Goal: Transaction & Acquisition: Download file/media

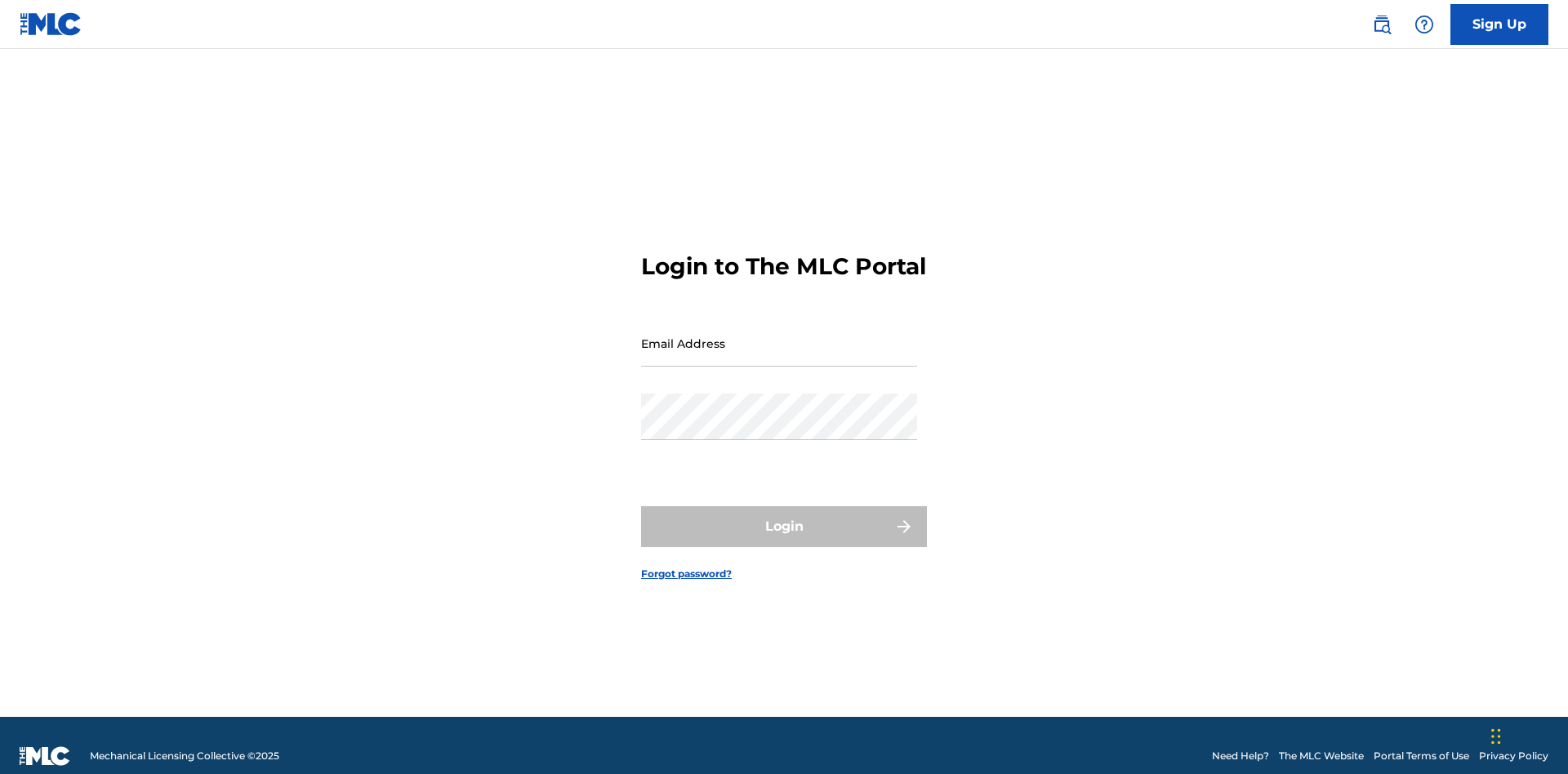
scroll to position [21, 0]
click at [779, 335] on input "Email Address" at bounding box center [779, 342] width 276 height 46
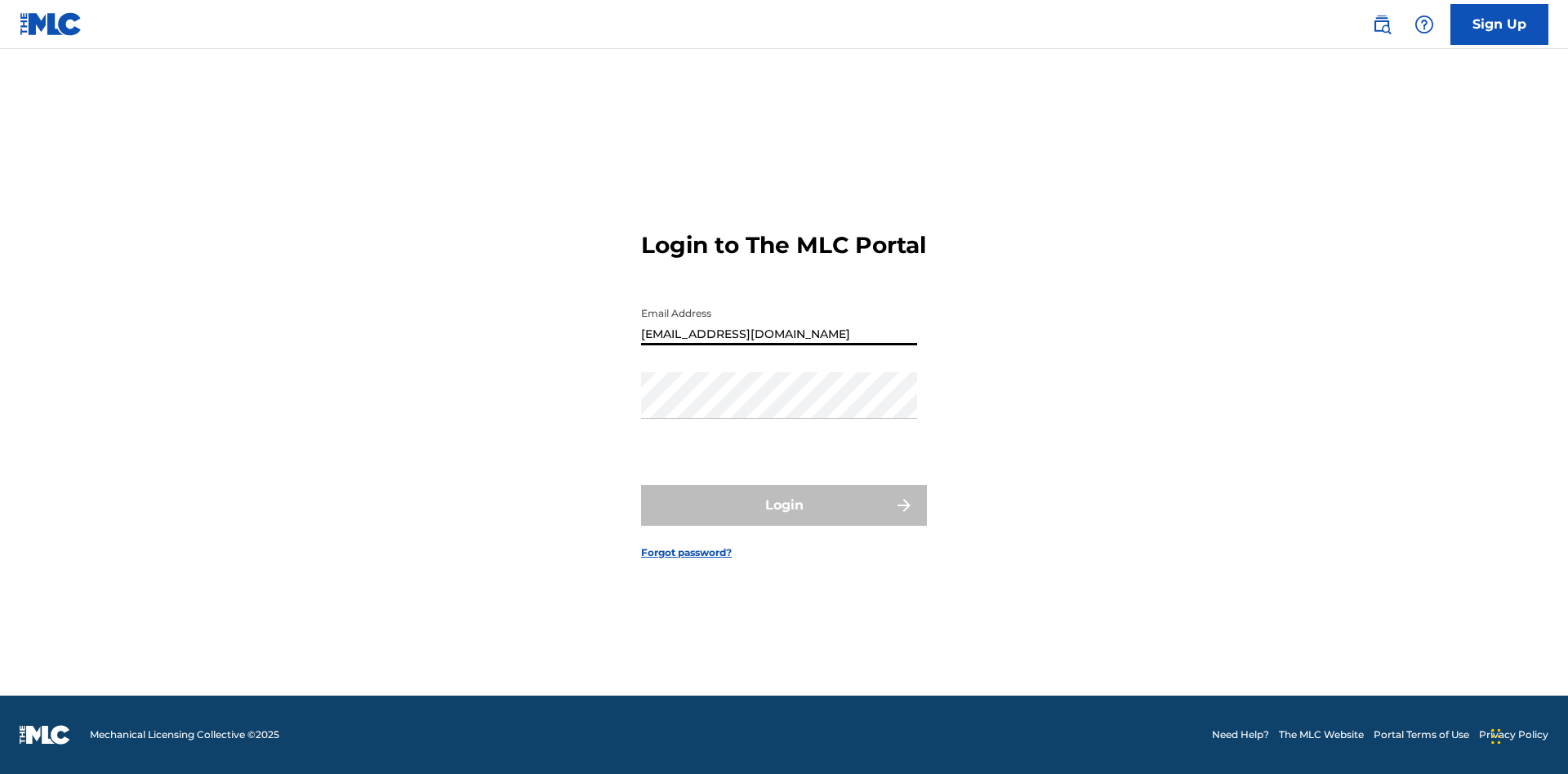
type input "Duke.McTesterson@gmail.com"
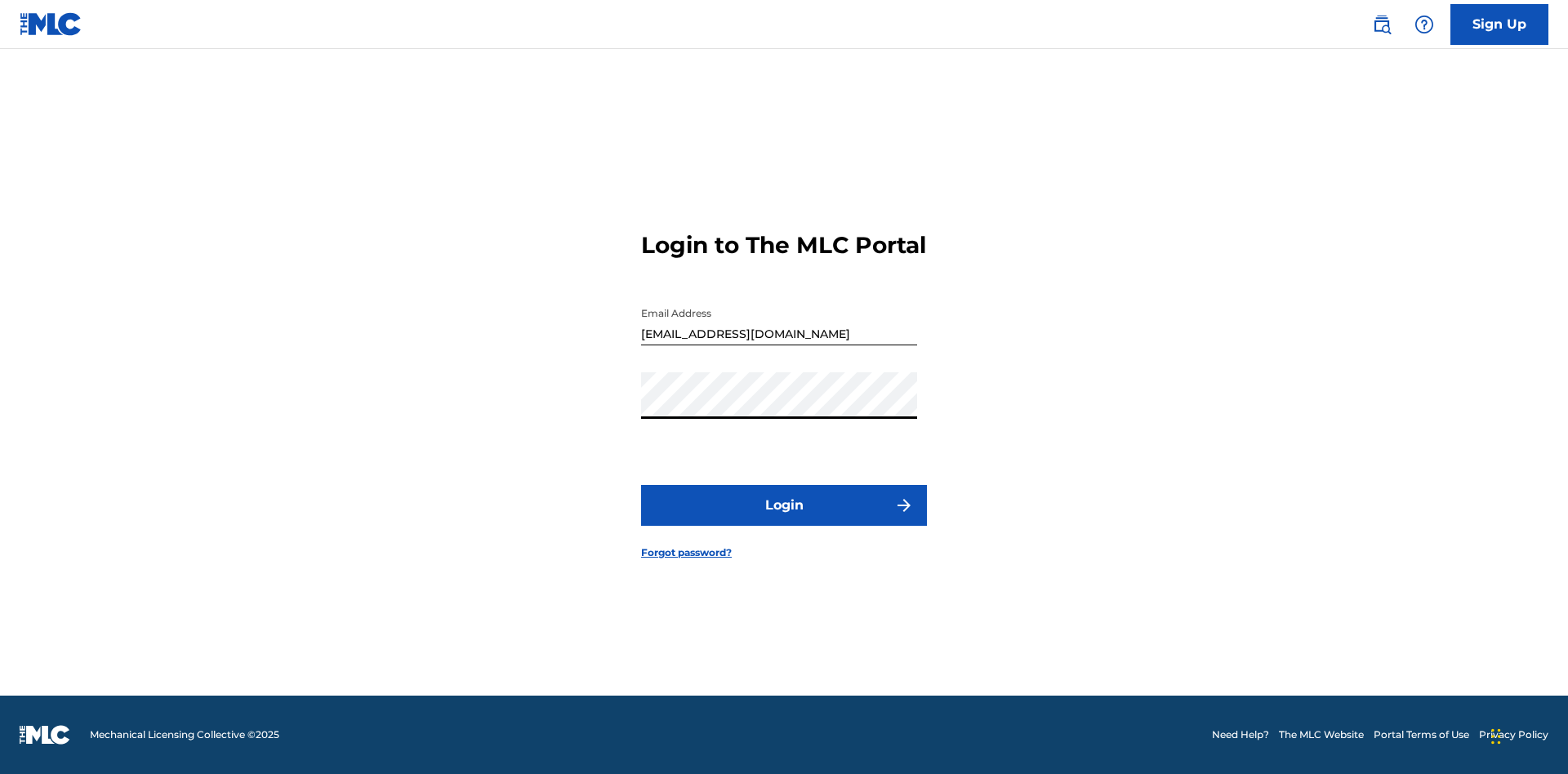
click at [784, 519] on button "Login" at bounding box center [784, 504] width 286 height 41
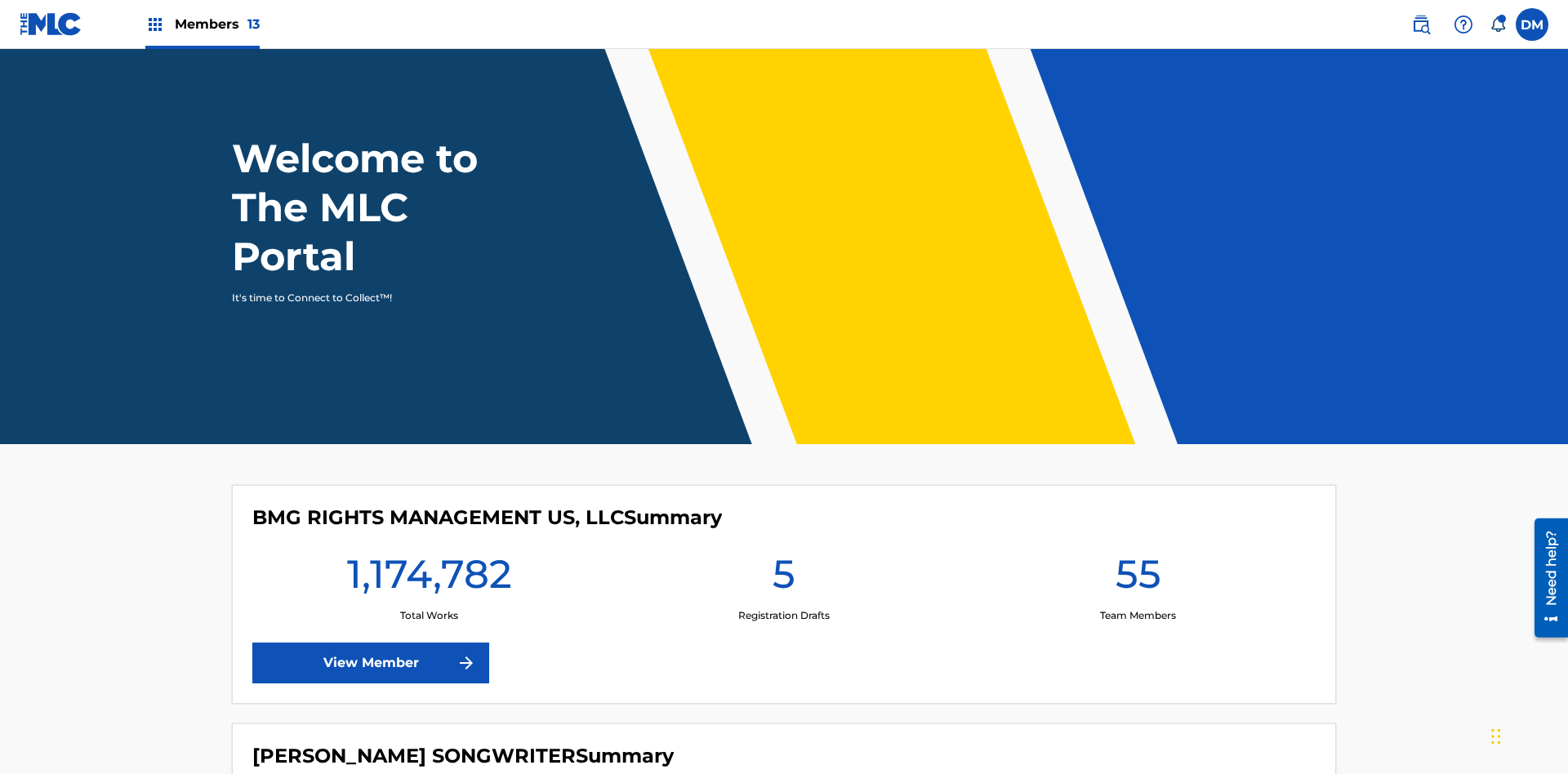
click at [201, 24] on span "Members 13" at bounding box center [217, 24] width 85 height 19
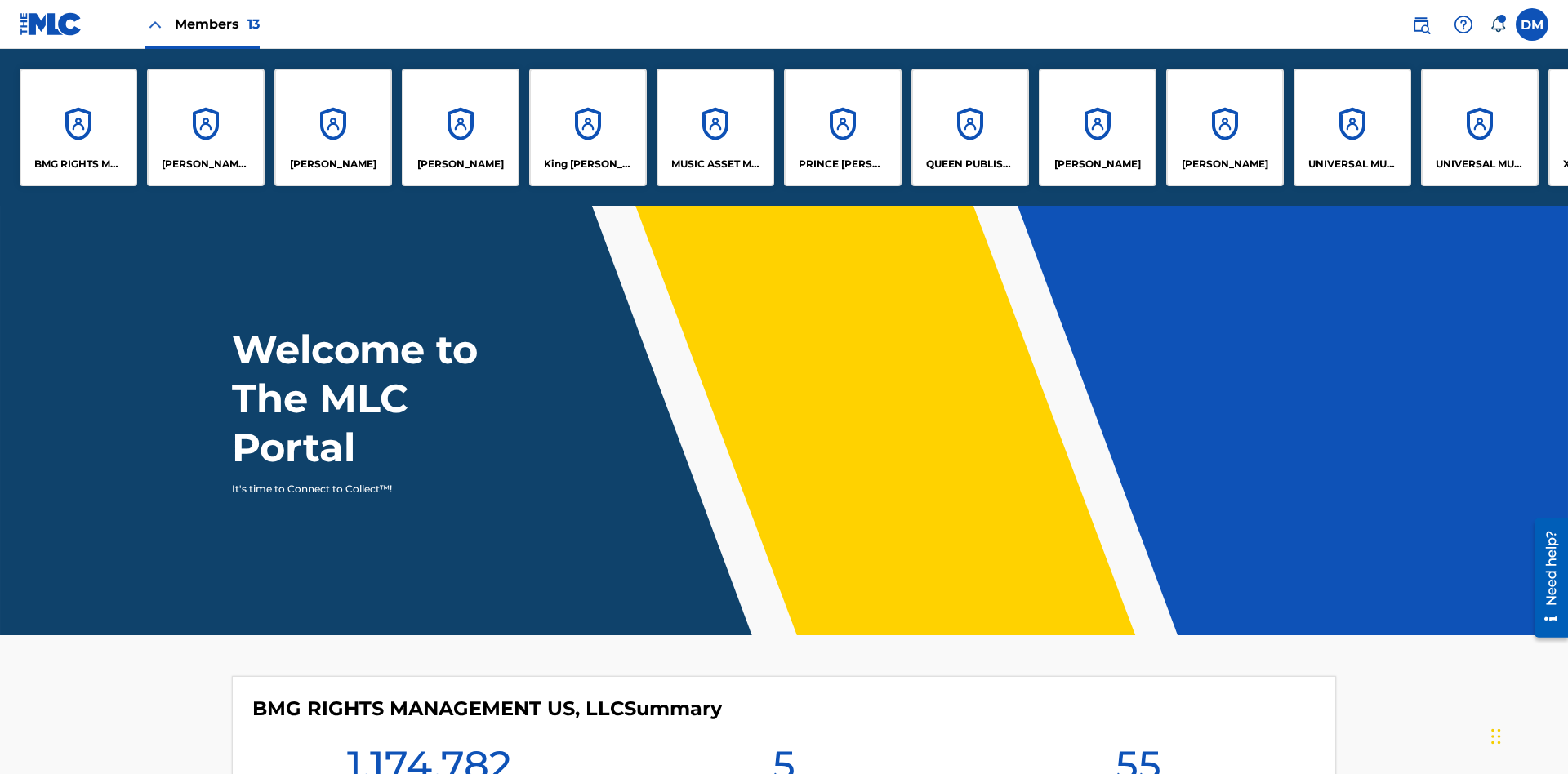
click at [1351, 164] on p "UNIVERSAL MUSIC PUB GROUP" at bounding box center [1353, 164] width 89 height 15
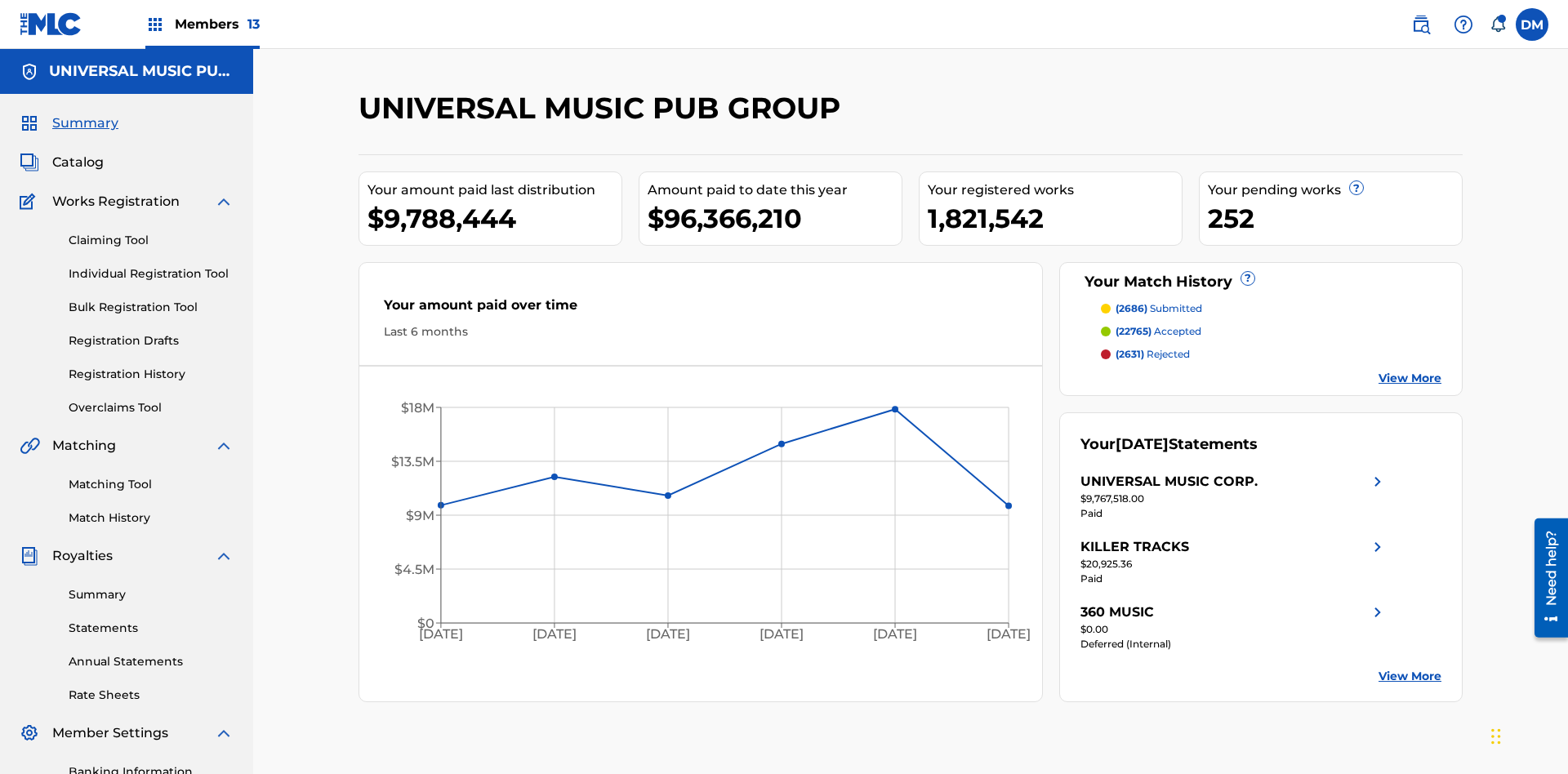
click at [151, 586] on link "Summary" at bounding box center [150, 595] width 165 height 17
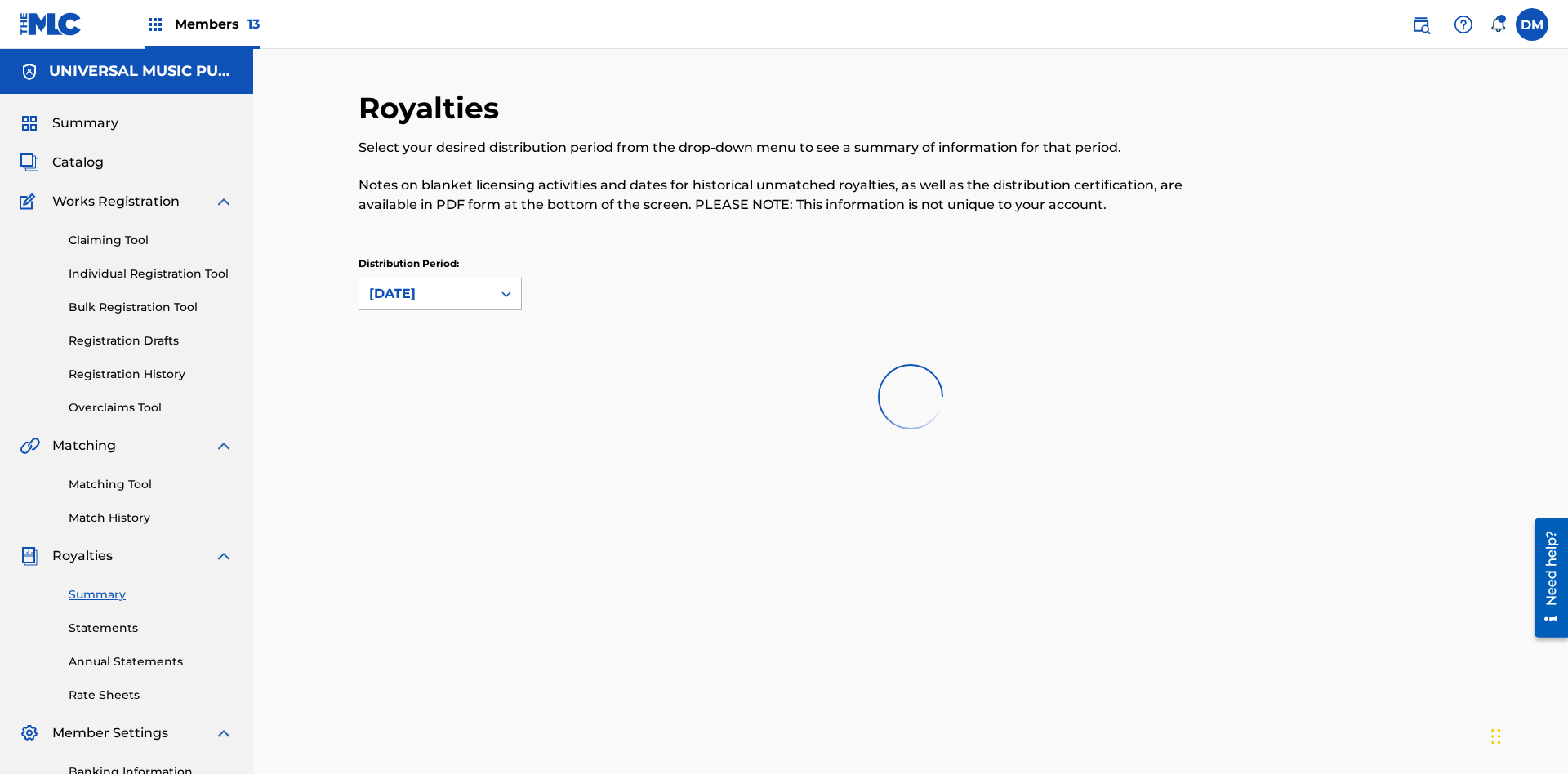
click at [425, 284] on div "August 2025" at bounding box center [425, 294] width 113 height 20
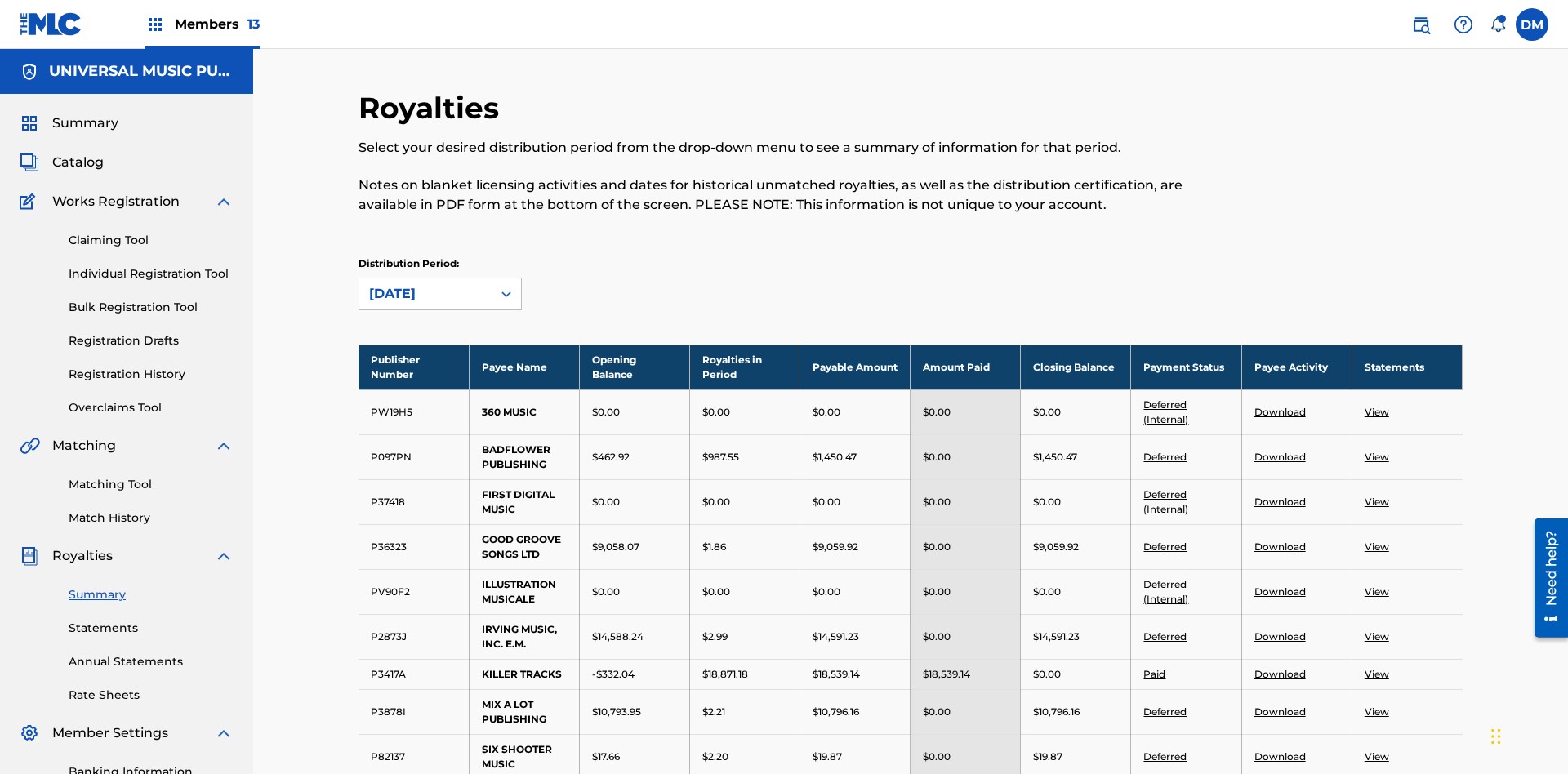
click at [1165, 451] on link "Deferred" at bounding box center [1165, 456] width 44 height 12
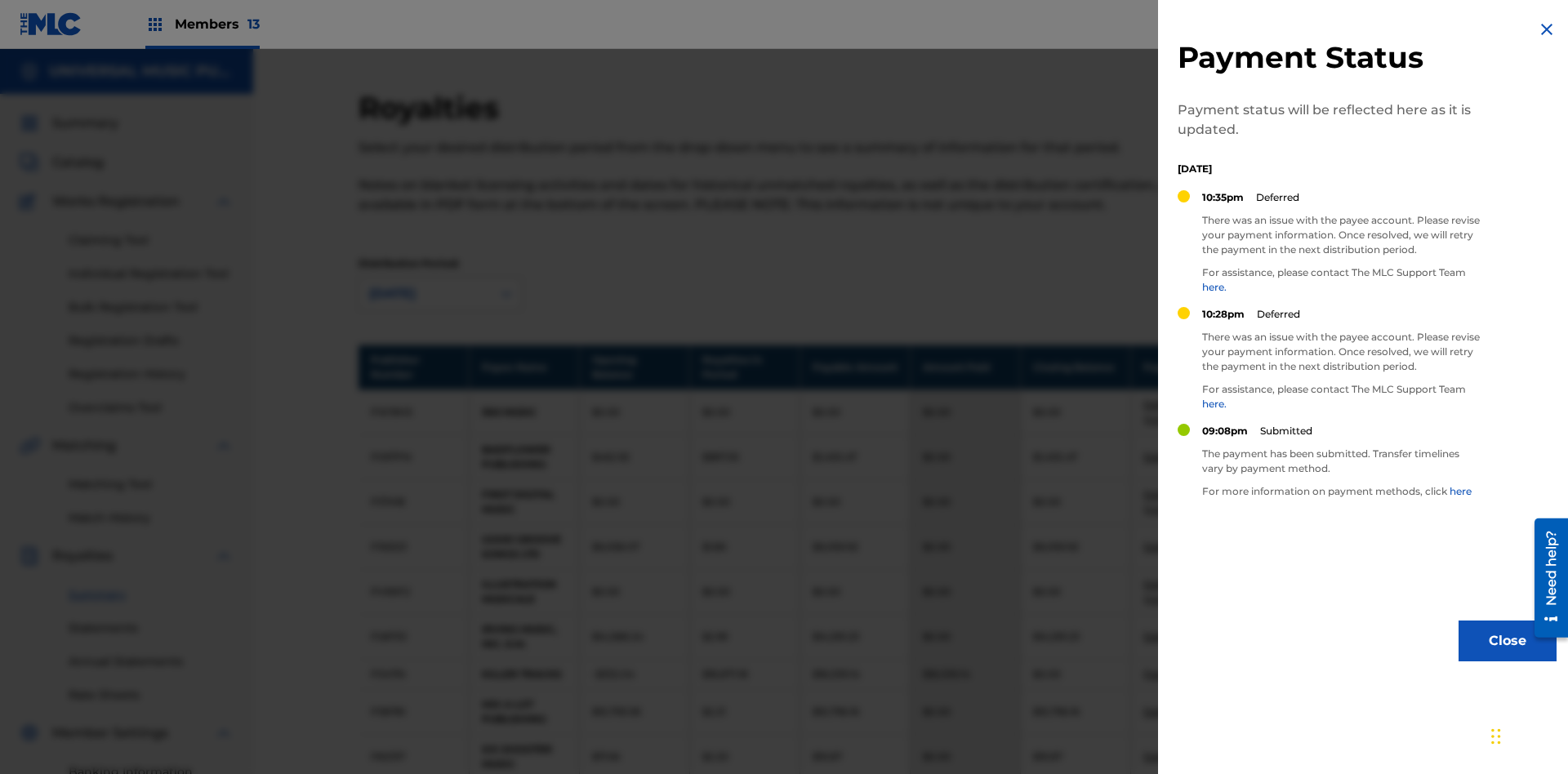
click at [1547, 29] on img at bounding box center [1547, 30] width 20 height 20
click at [1154, 667] on link "Paid" at bounding box center [1154, 673] width 22 height 12
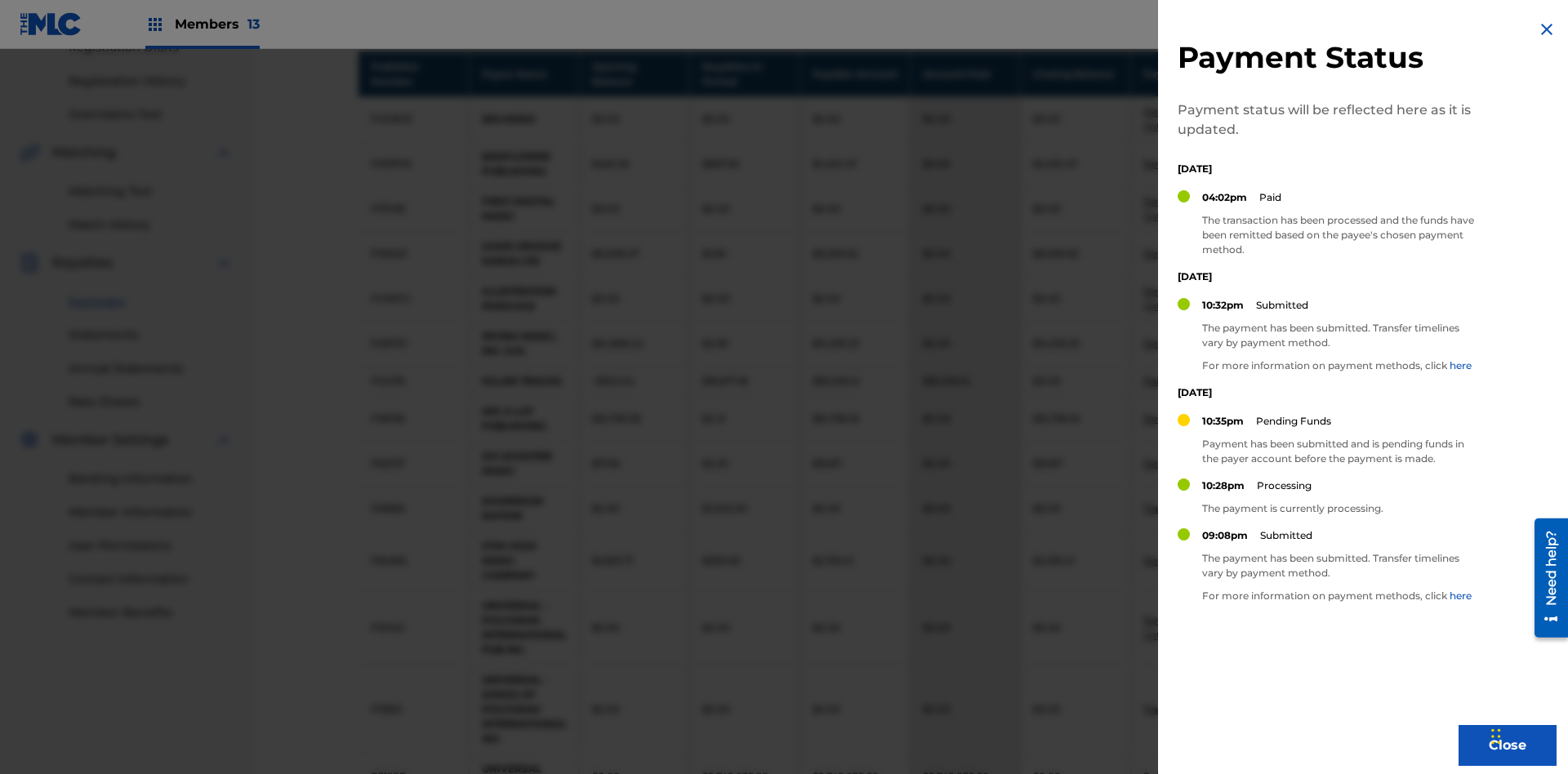
click at [1547, 29] on img at bounding box center [1547, 30] width 20 height 20
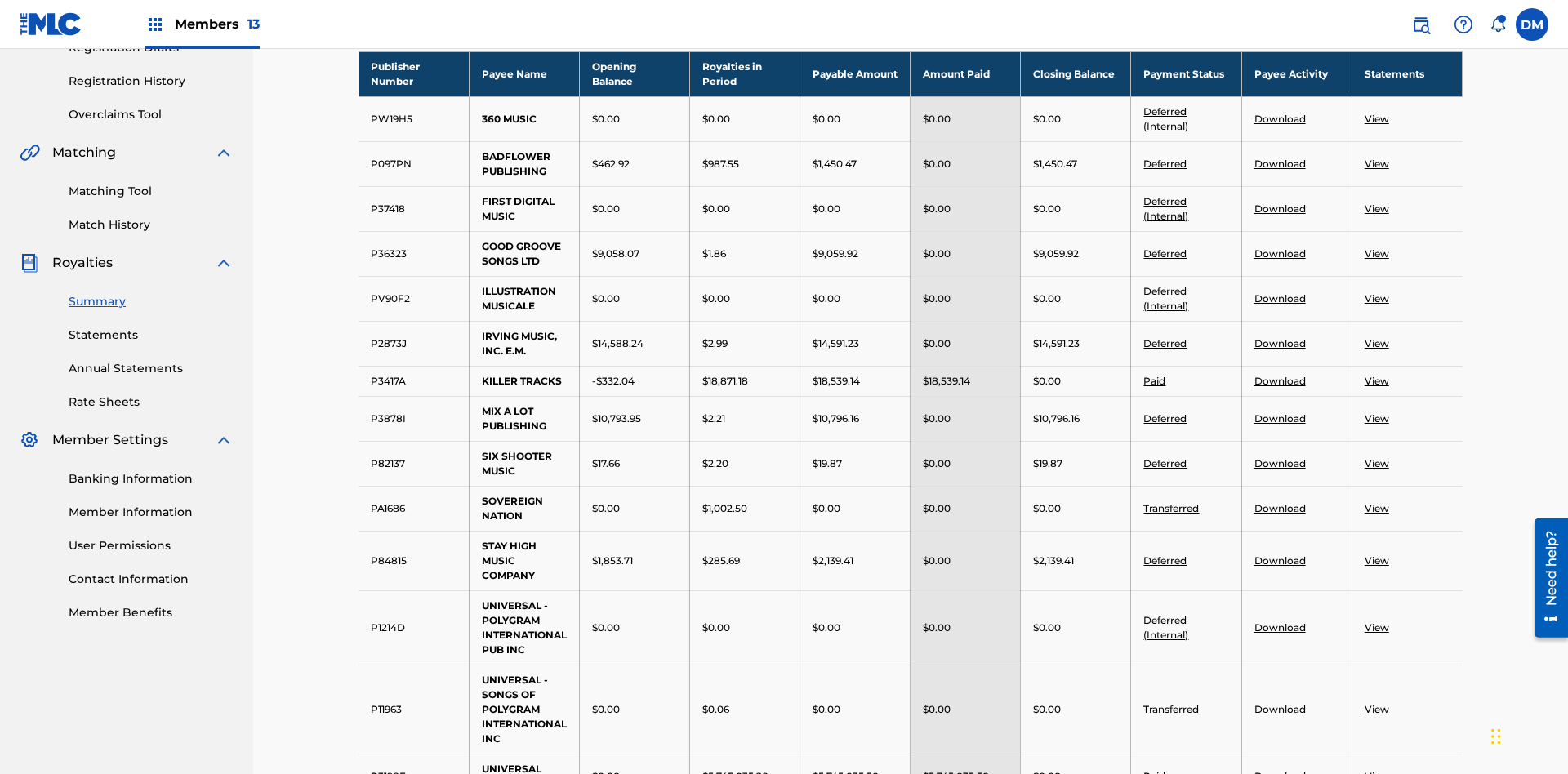
click at [1279, 248] on link "Download" at bounding box center [1280, 253] width 51 height 12
click at [1279, 457] on link "Download" at bounding box center [1280, 463] width 51 height 12
click at [1376, 769] on link "View" at bounding box center [1377, 775] width 25 height 12
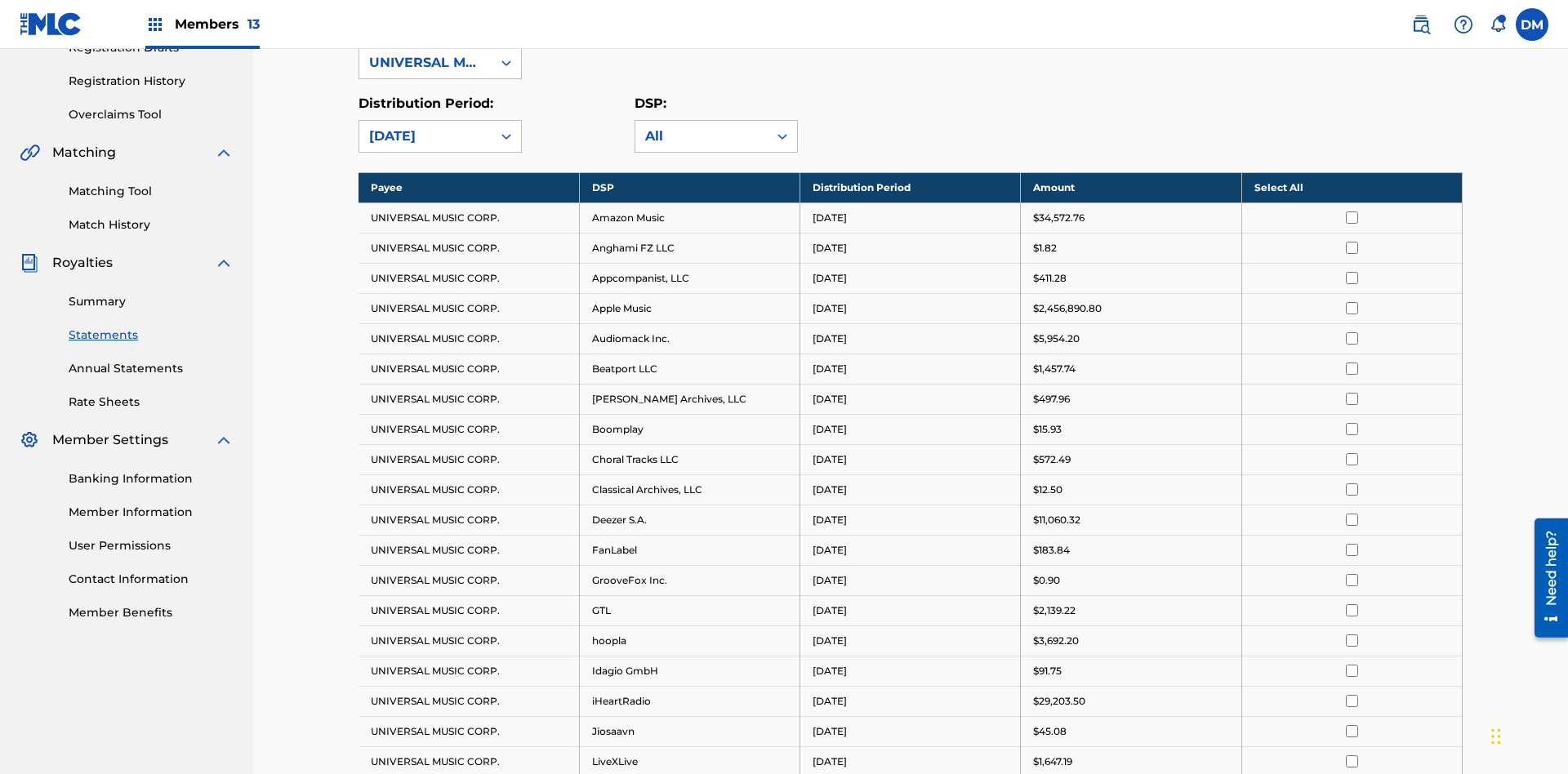
click at [1351, 211] on input "checkbox" at bounding box center [1351, 217] width 12 height 12
click at [1351, 392] on input "checkbox" at bounding box center [1351, 398] width 12 height 12
click at [1351, 604] on input "checkbox" at bounding box center [1351, 609] width 12 height 12
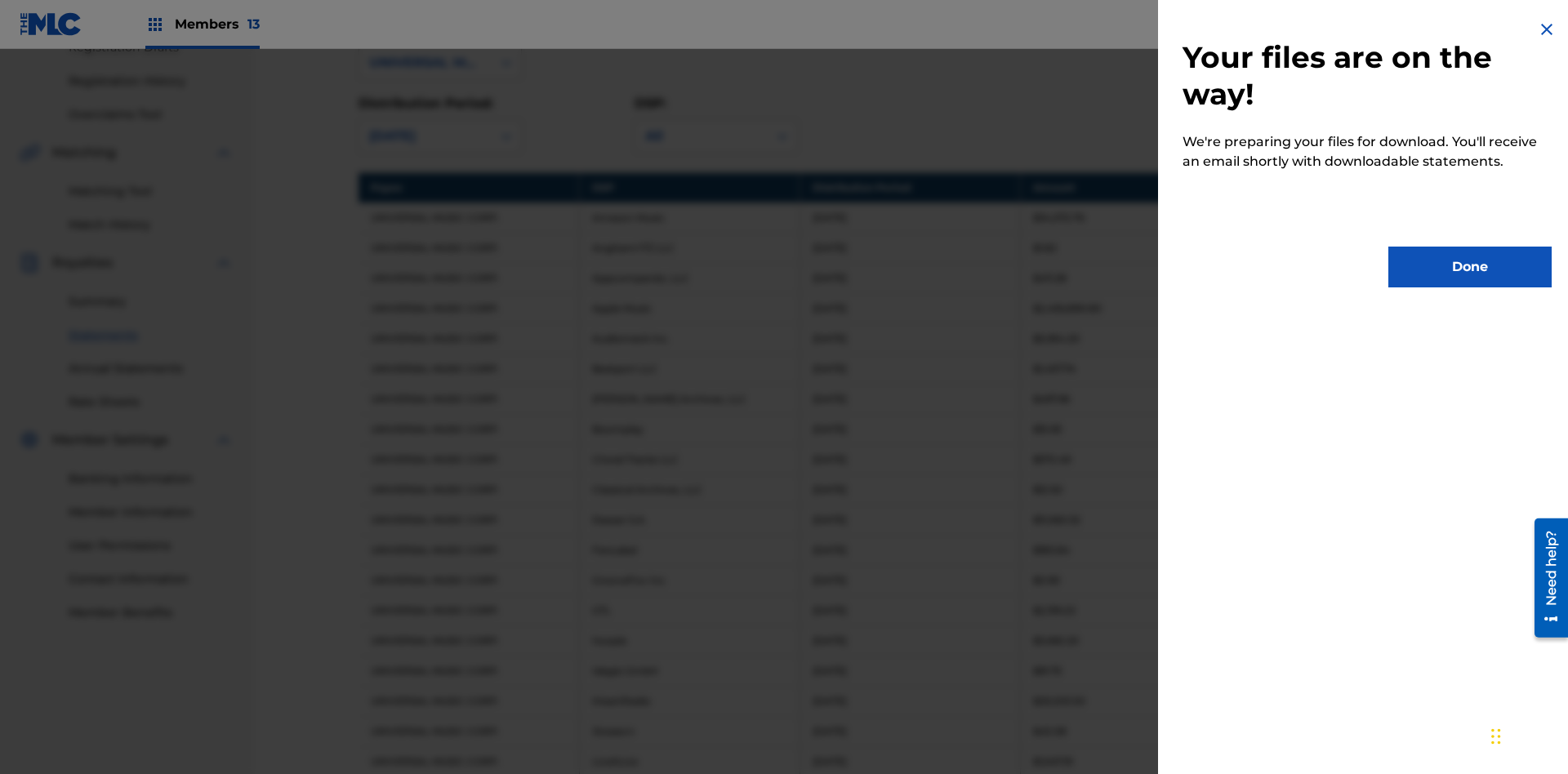
click at [1470, 267] on button "Done" at bounding box center [1470, 267] width 163 height 41
click at [151, 293] on link "Summary" at bounding box center [150, 301] width 165 height 17
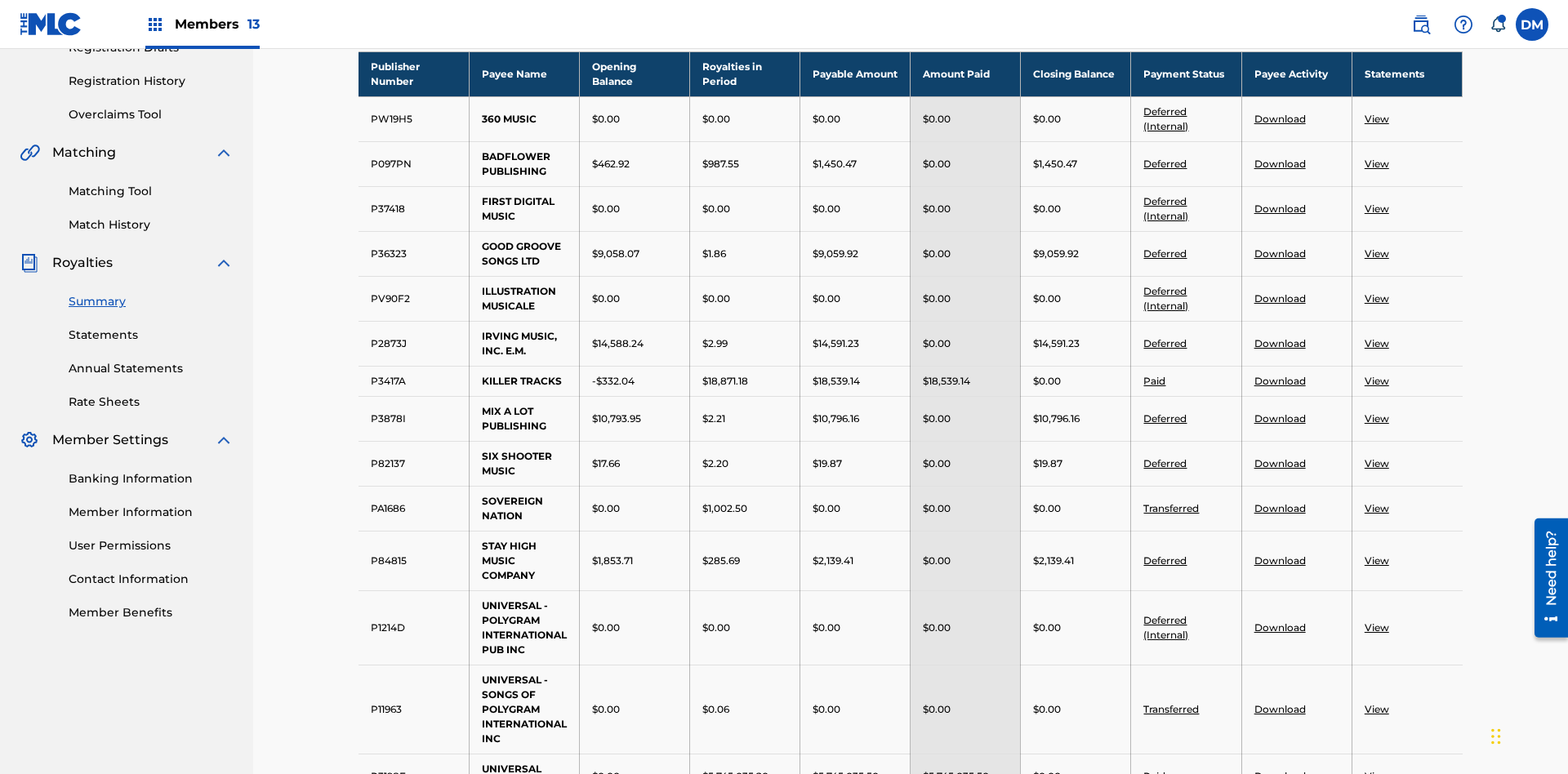
click at [151, 311] on link "Summary" at bounding box center [150, 301] width 165 height 17
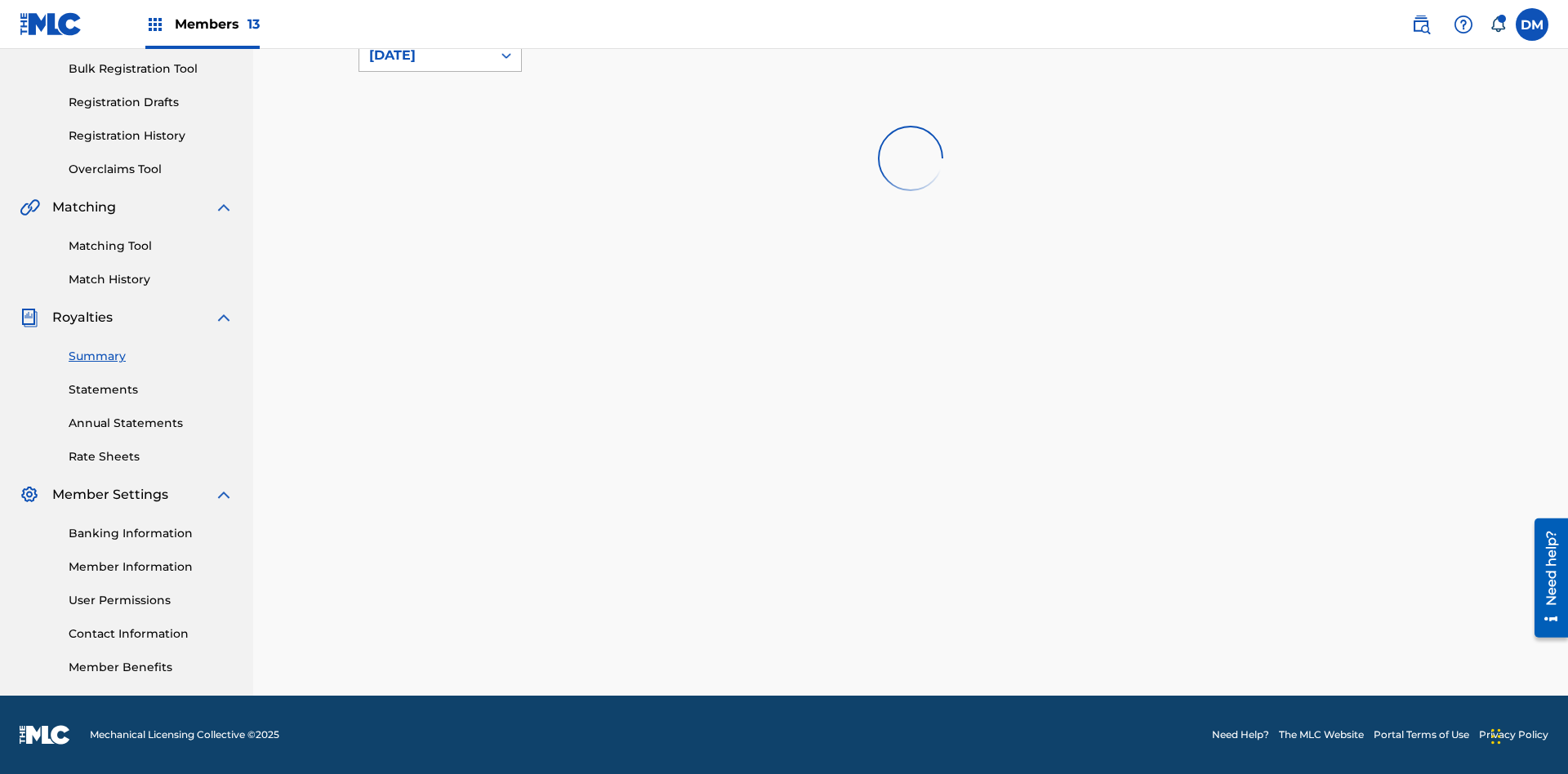
click at [425, 66] on div "August 2025" at bounding box center [425, 56] width 113 height 20
